Goal: Task Accomplishment & Management: Use online tool/utility

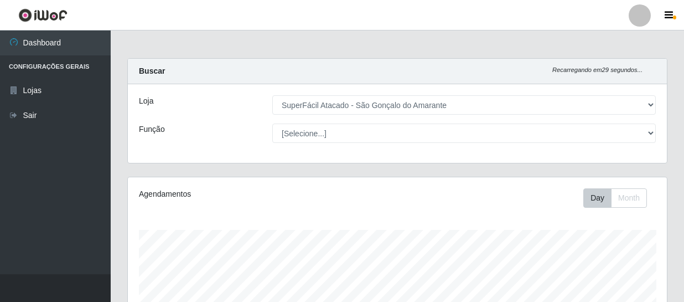
select select "408"
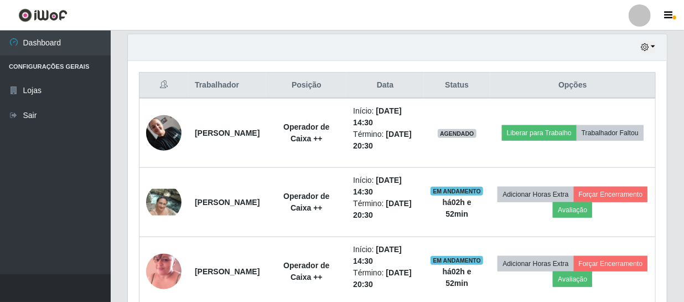
scroll to position [230, 539]
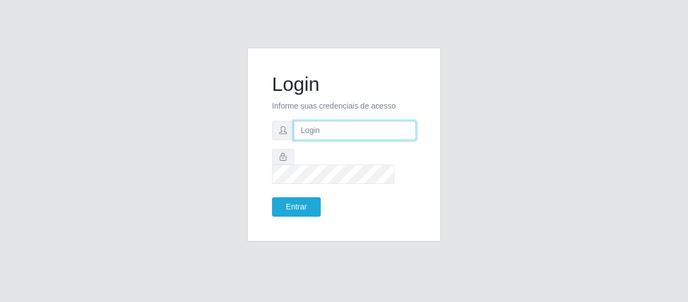
click at [304, 140] on input "text" at bounding box center [354, 130] width 122 height 19
type input "[EMAIL_ADDRESS][DOMAIN_NAME]"
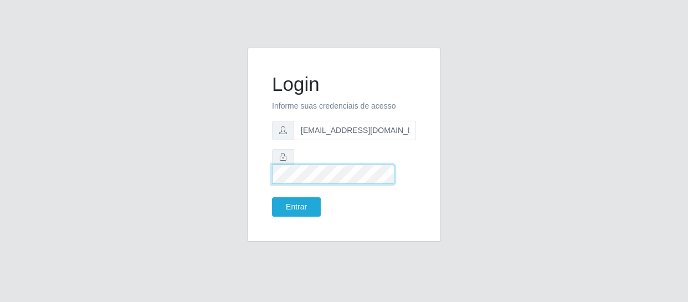
click at [272, 197] on button "Entrar" at bounding box center [296, 206] width 49 height 19
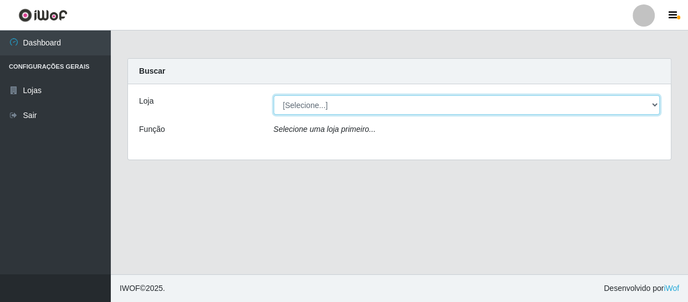
click at [648, 107] on select "[Selecione...] SuperFácil Atacado - São Gonçalo do Amarante" at bounding box center [466, 104] width 386 height 19
select select "408"
click at [273, 95] on select "[Selecione...] SuperFácil Atacado - São Gonçalo do Amarante" at bounding box center [466, 104] width 386 height 19
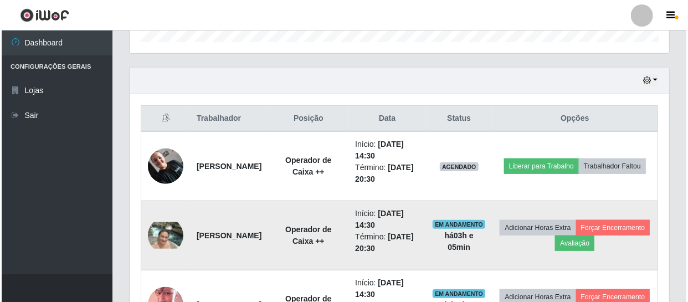
scroll to position [352, 0]
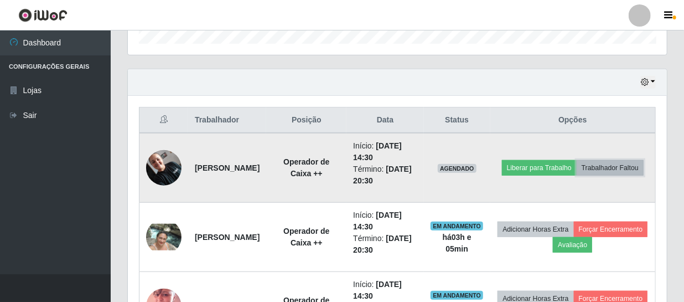
click at [591, 175] on button "Trabalhador Faltou" at bounding box center [610, 168] width 67 height 16
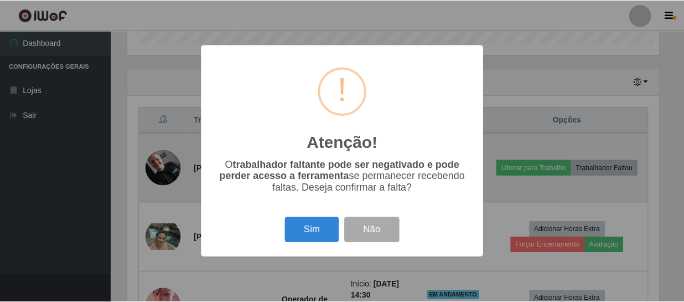
scroll to position [230, 534]
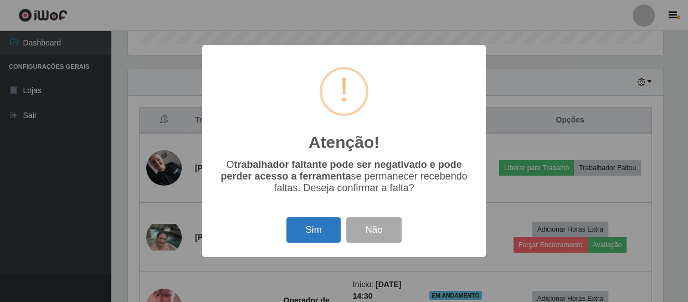
click at [316, 229] on button "Sim" at bounding box center [313, 230] width 54 height 26
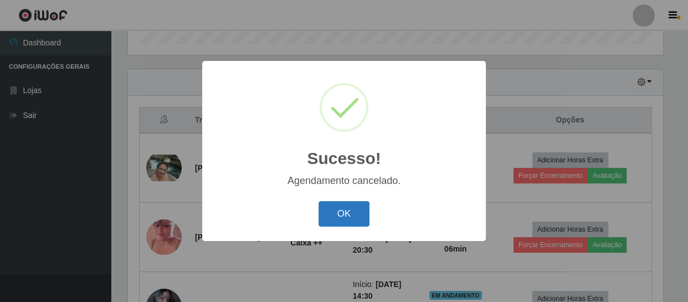
click at [355, 213] on button "OK" at bounding box center [343, 214] width 51 height 26
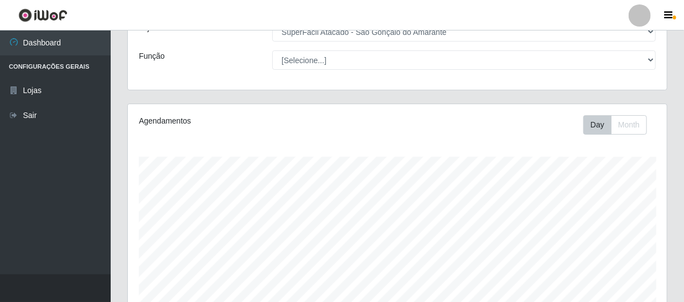
scroll to position [0, 0]
